Goal: Task Accomplishment & Management: Use online tool/utility

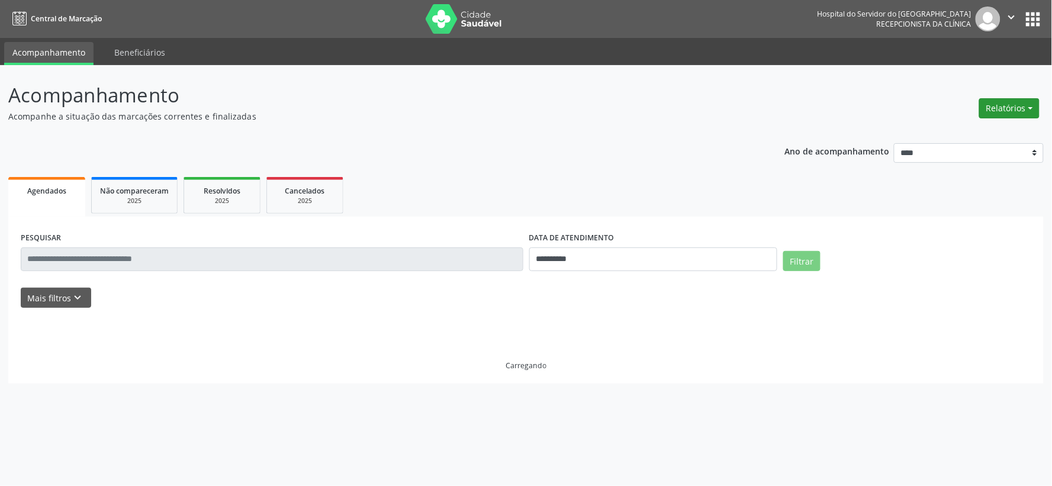
click at [1025, 114] on button "Relatórios" at bounding box center [1010, 108] width 60 height 20
click at [986, 132] on link "Agendamentos" at bounding box center [975, 133] width 127 height 17
select select "*"
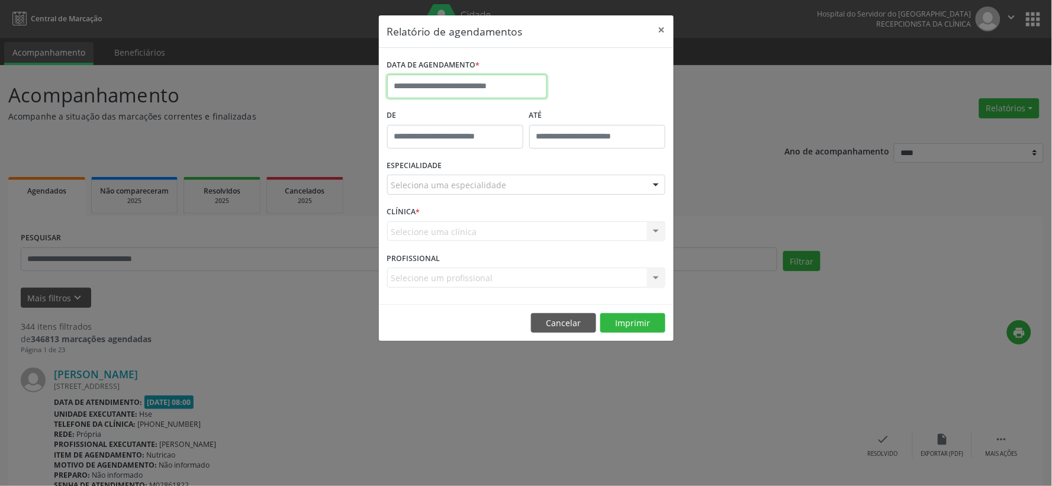
click at [506, 78] on input "text" at bounding box center [467, 87] width 160 height 24
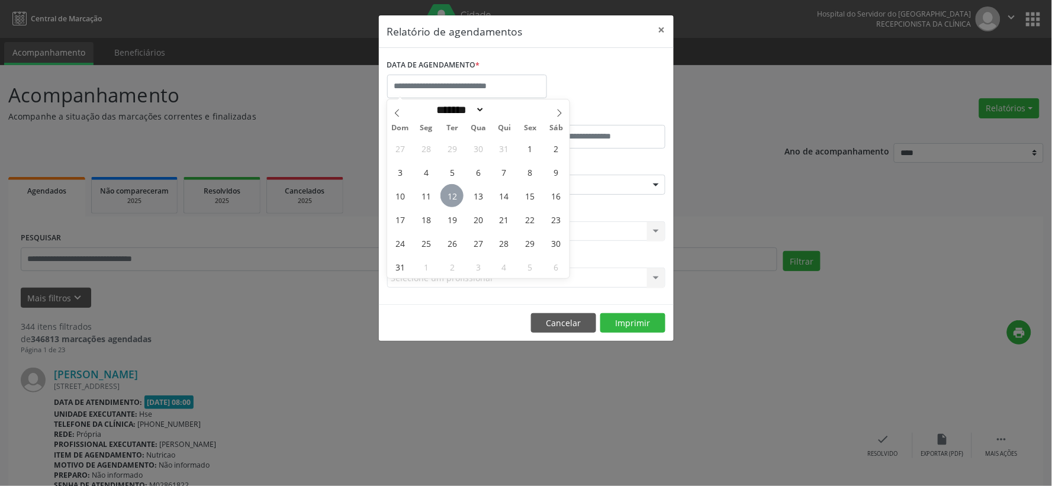
click at [453, 192] on span "12" at bounding box center [452, 195] width 23 height 23
type input "**********"
click at [453, 192] on span "12" at bounding box center [452, 195] width 23 height 23
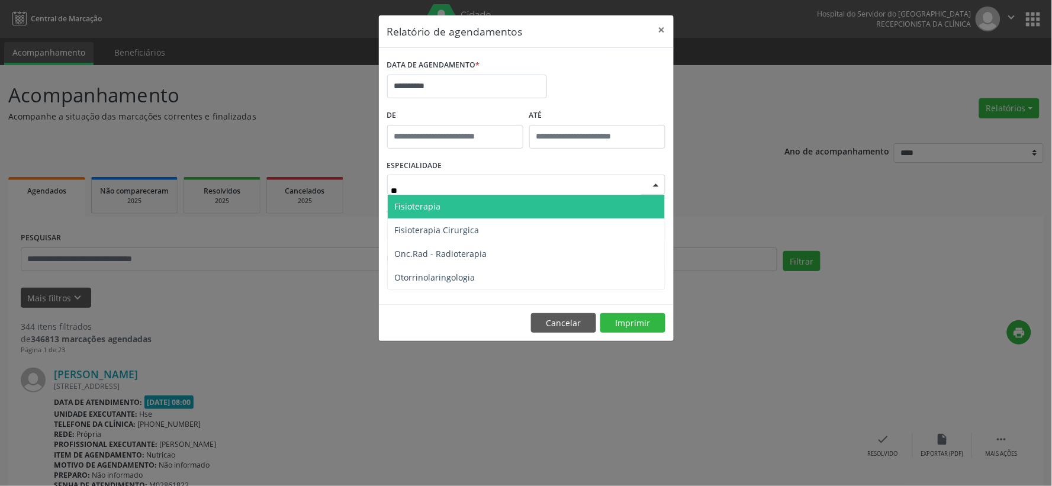
type input "***"
click at [464, 211] on span "Otorrinolaringologia" at bounding box center [526, 207] width 277 height 24
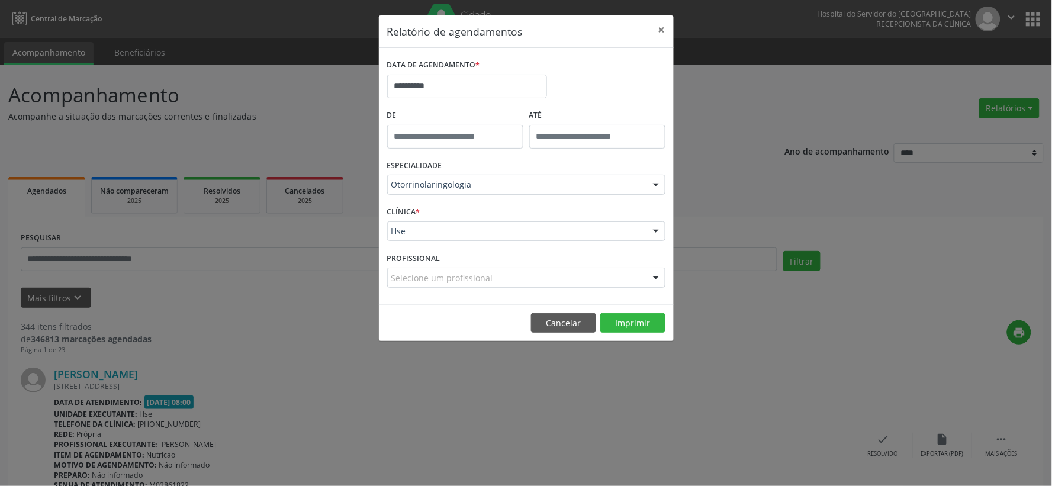
click at [452, 240] on div "Hse" at bounding box center [526, 232] width 278 height 20
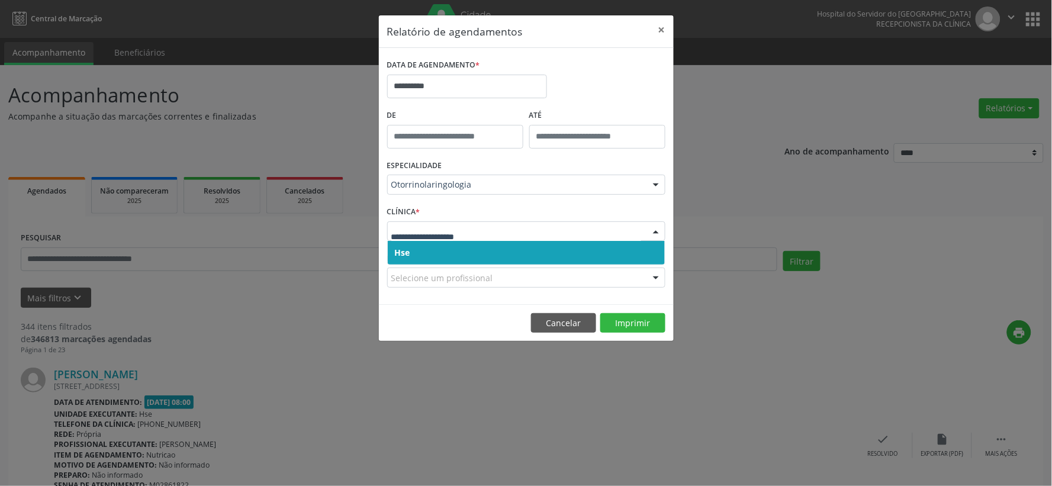
click at [438, 262] on span "Hse" at bounding box center [526, 253] width 277 height 24
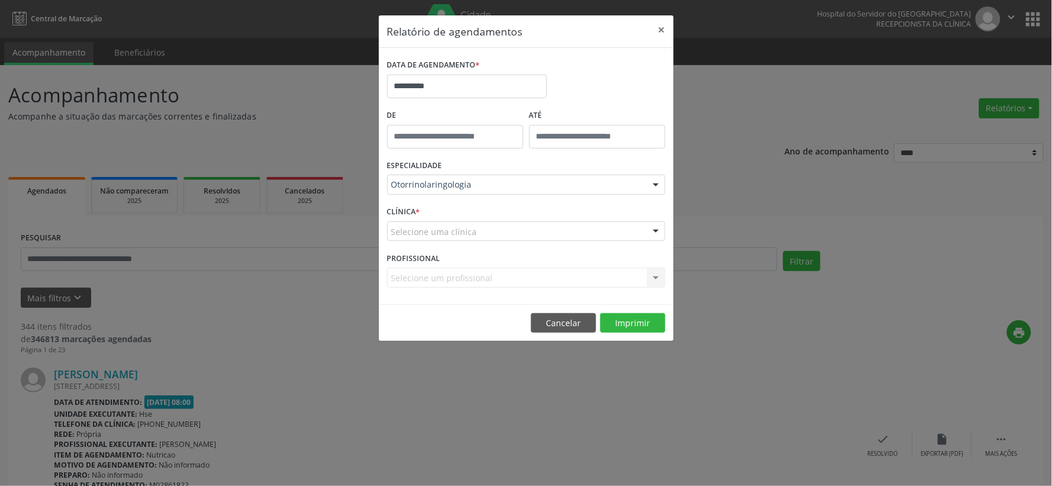
click at [488, 230] on div "Selecione uma clínica" at bounding box center [526, 232] width 278 height 20
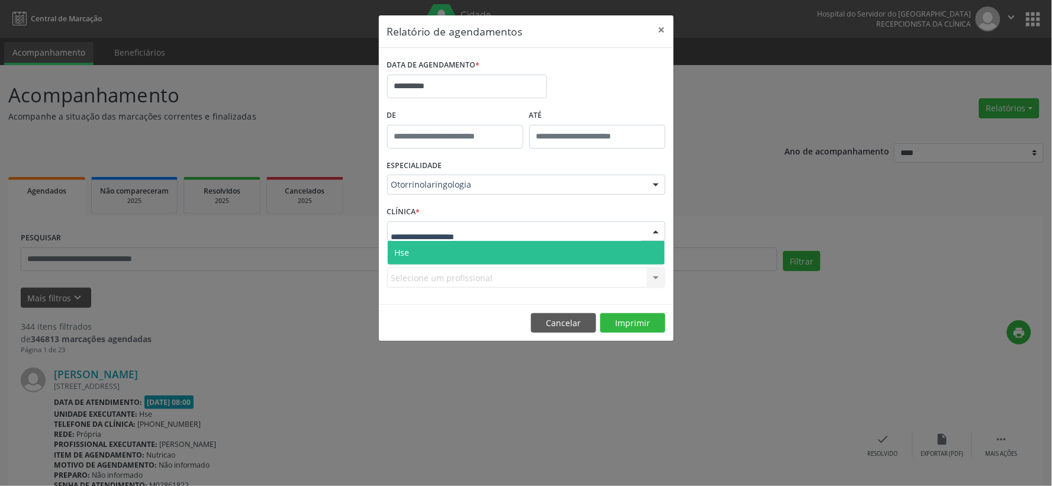
click at [463, 250] on span "Hse" at bounding box center [526, 253] width 277 height 24
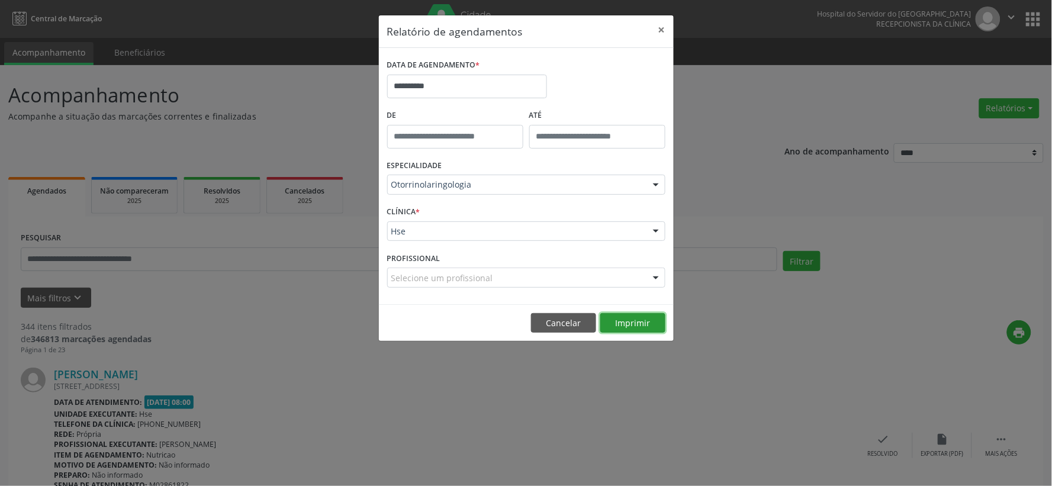
click at [625, 324] on button "Imprimir" at bounding box center [633, 323] width 65 height 20
